Goal: Task Accomplishment & Management: Use online tool/utility

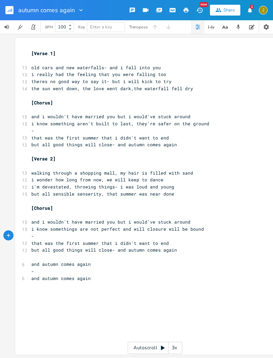
click at [10, 11] on icon "button" at bounding box center [10, 10] width 1 height 2
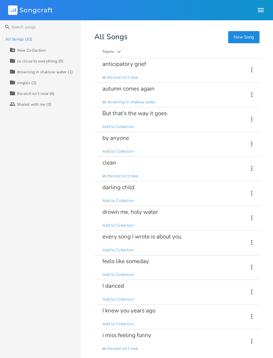
click at [109, 165] on div "clean" at bounding box center [110, 163] width 14 height 6
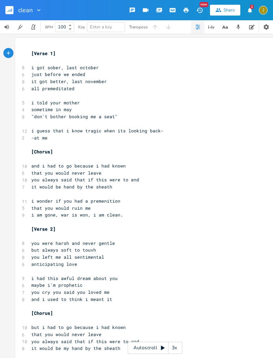
click at [2, 8] on div "clean" at bounding box center [21, 10] width 42 height 20
click at [13, 14] on rect "button" at bounding box center [9, 10] width 8 height 8
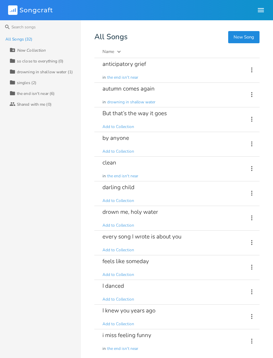
click at [114, 224] on span "Add to Collection" at bounding box center [119, 225] width 32 height 6
click at [107, 211] on div "drown me, holy water" at bounding box center [131, 212] width 56 height 6
